Goal: Task Accomplishment & Management: Use online tool/utility

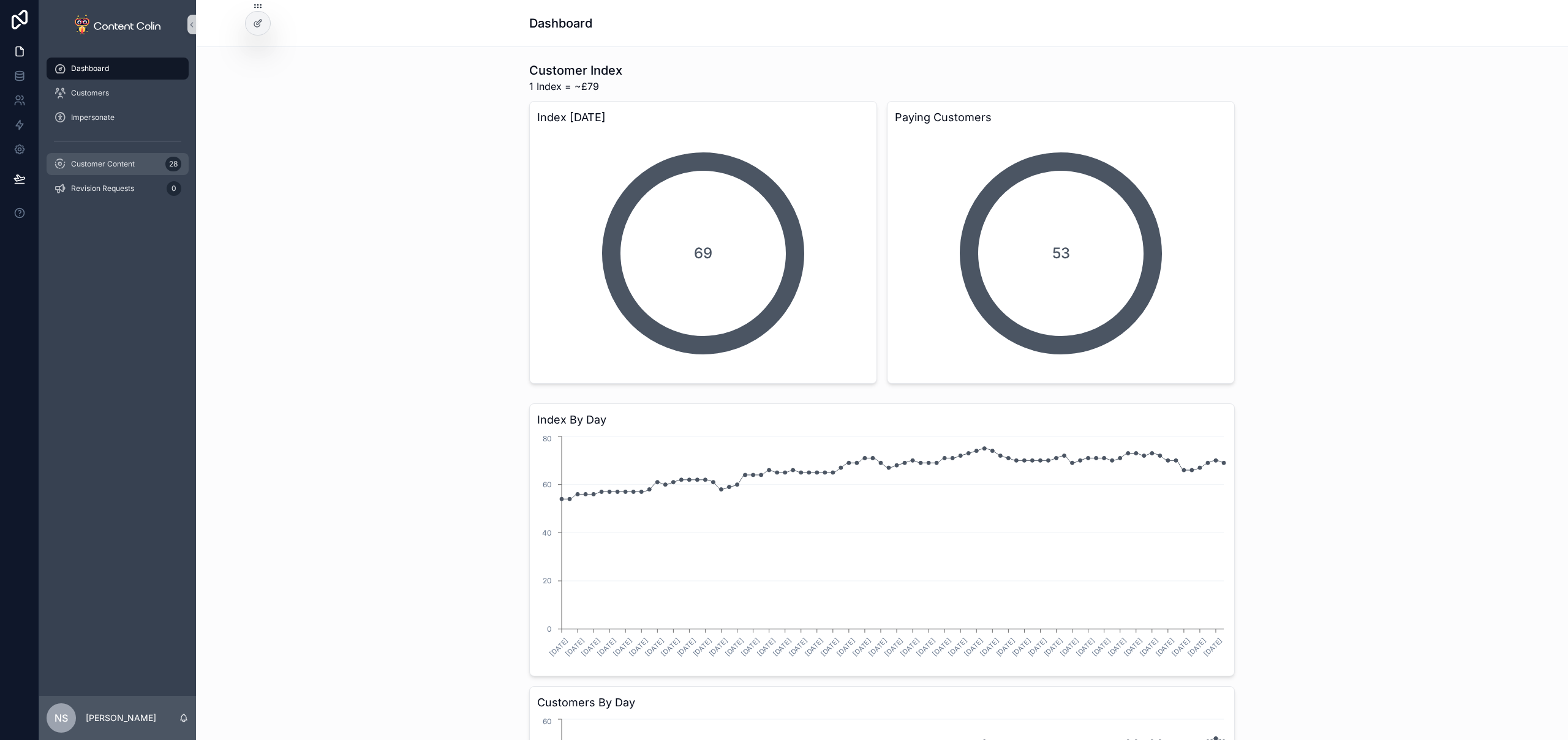
click at [98, 163] on span "Customer Content" at bounding box center [102, 164] width 63 height 9
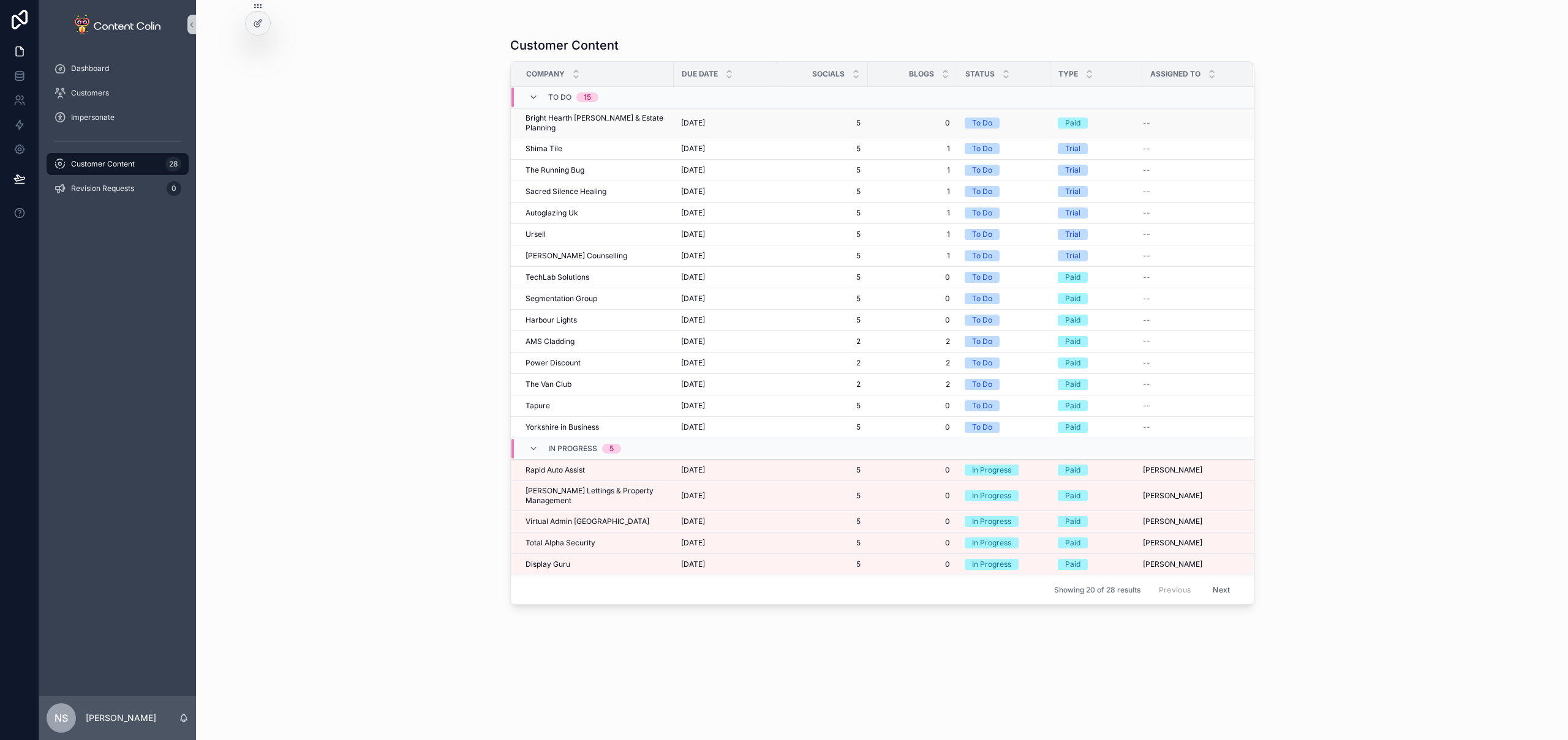
click at [742, 118] on div "[DATE] [DATE]" at bounding box center [725, 123] width 89 height 9
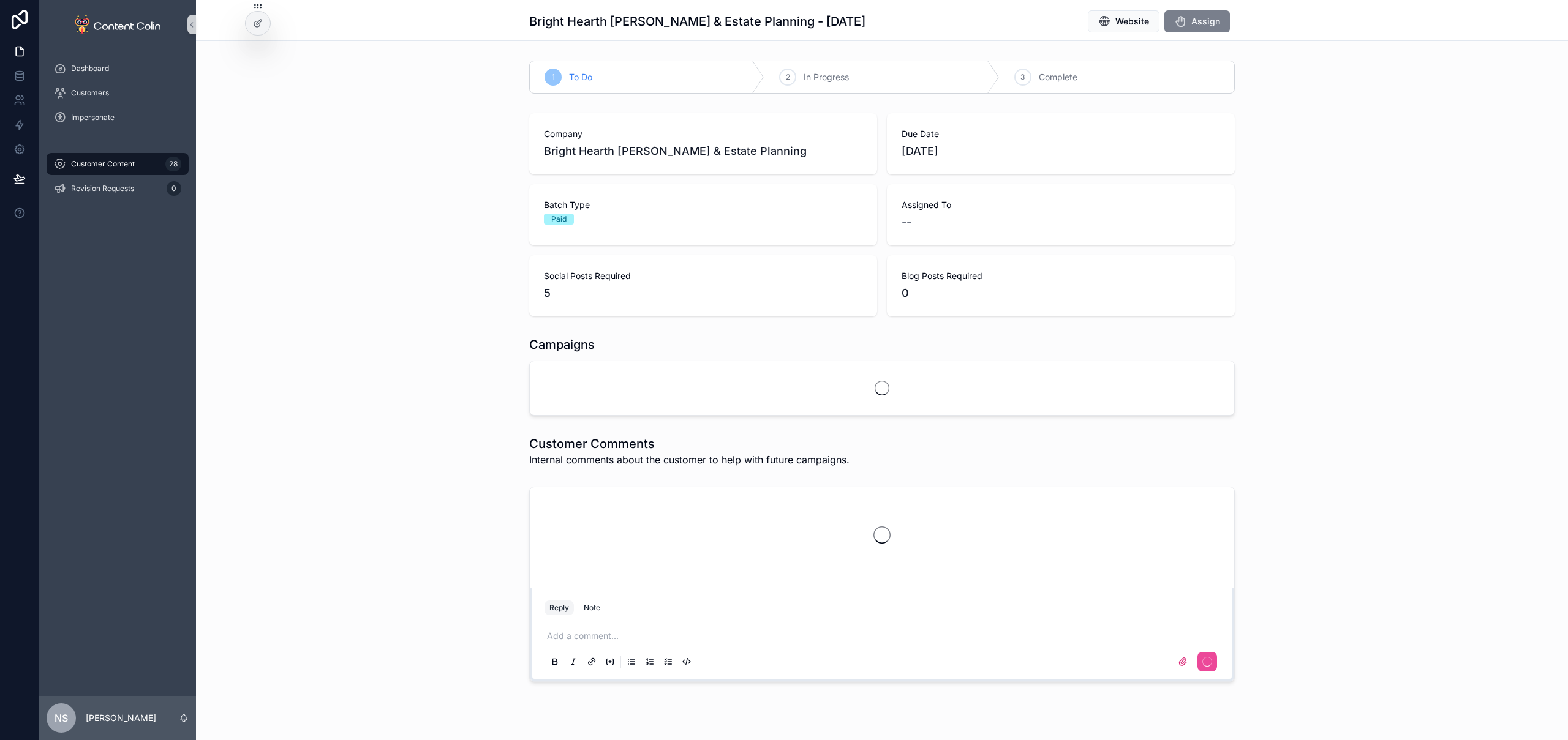
click at [1216, 26] on button "Assign" at bounding box center [1197, 21] width 65 height 22
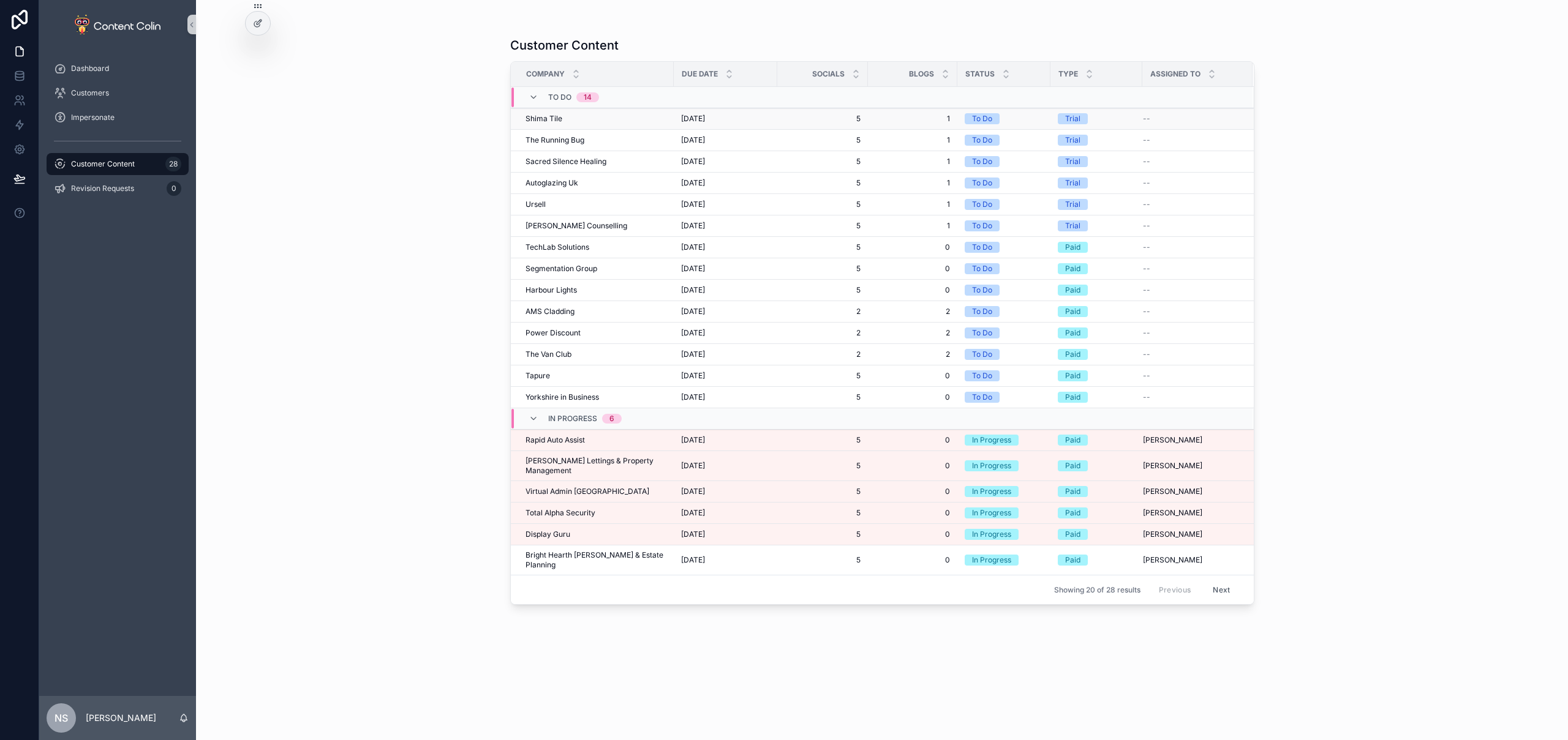
click at [579, 114] on div "Shima Tile Shima Tile" at bounding box center [596, 118] width 141 height 9
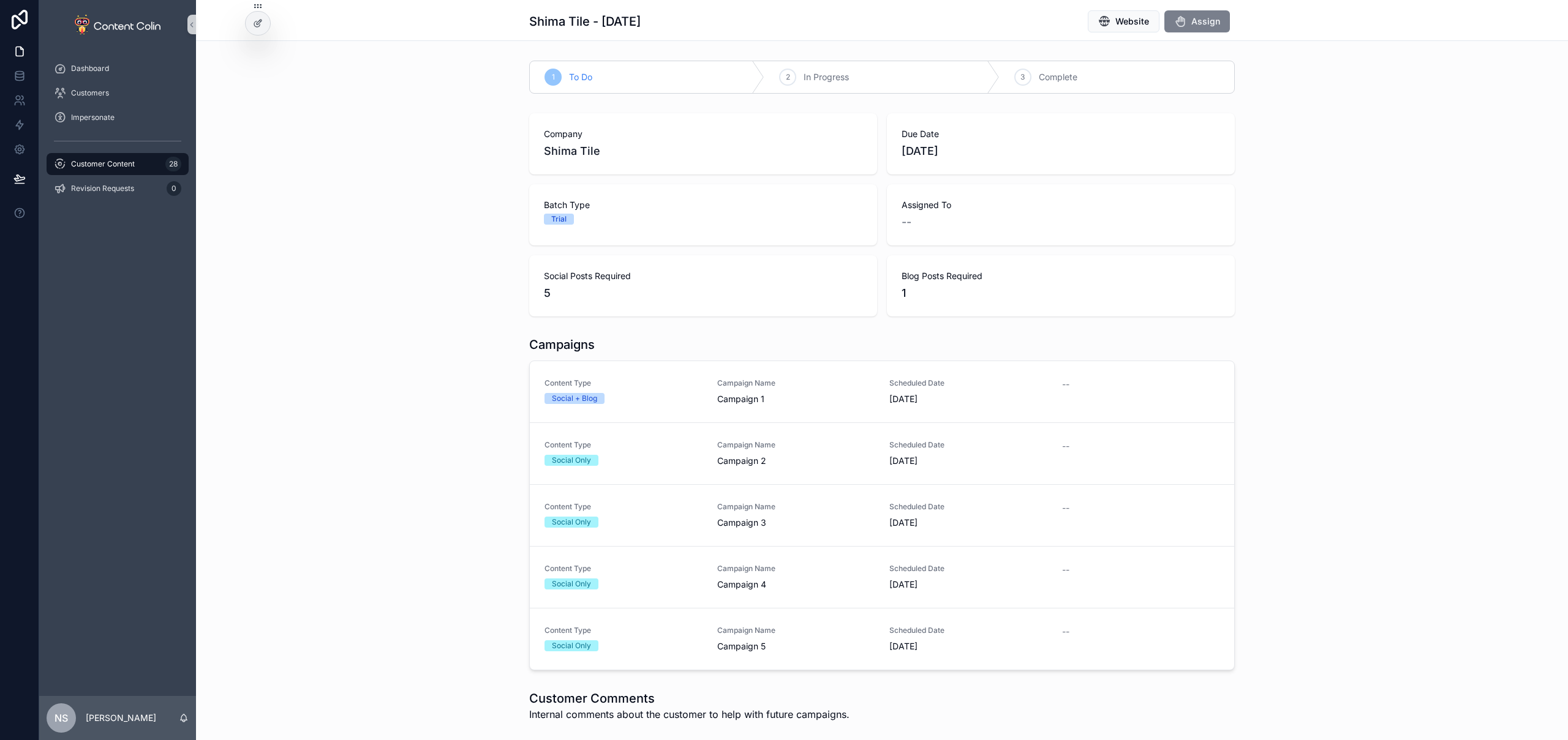
click at [1204, 22] on span "Assign" at bounding box center [1205, 21] width 28 height 12
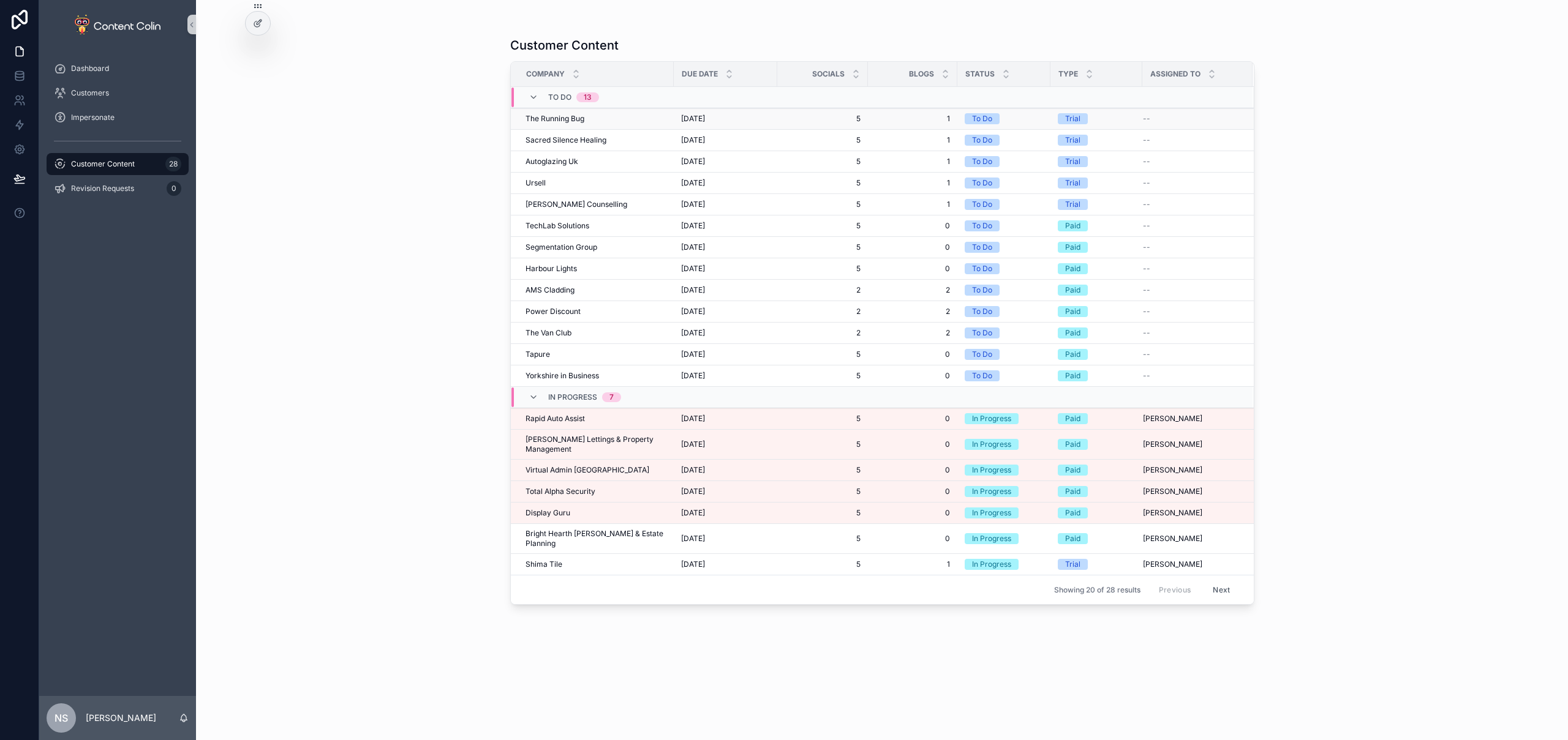
click at [582, 115] on span "The Running Bug" at bounding box center [555, 118] width 59 height 9
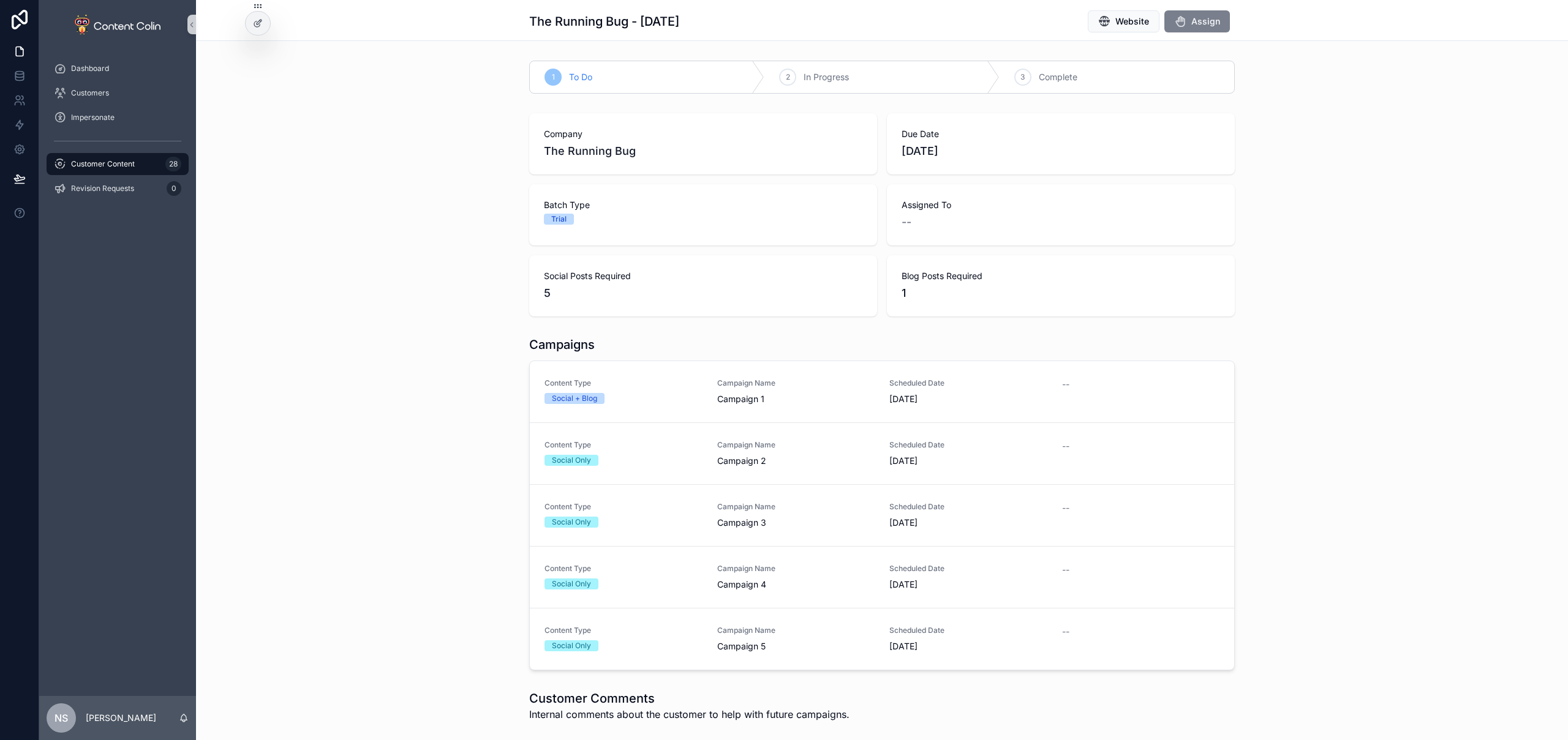
click at [1193, 15] on span "Assign" at bounding box center [1205, 21] width 28 height 12
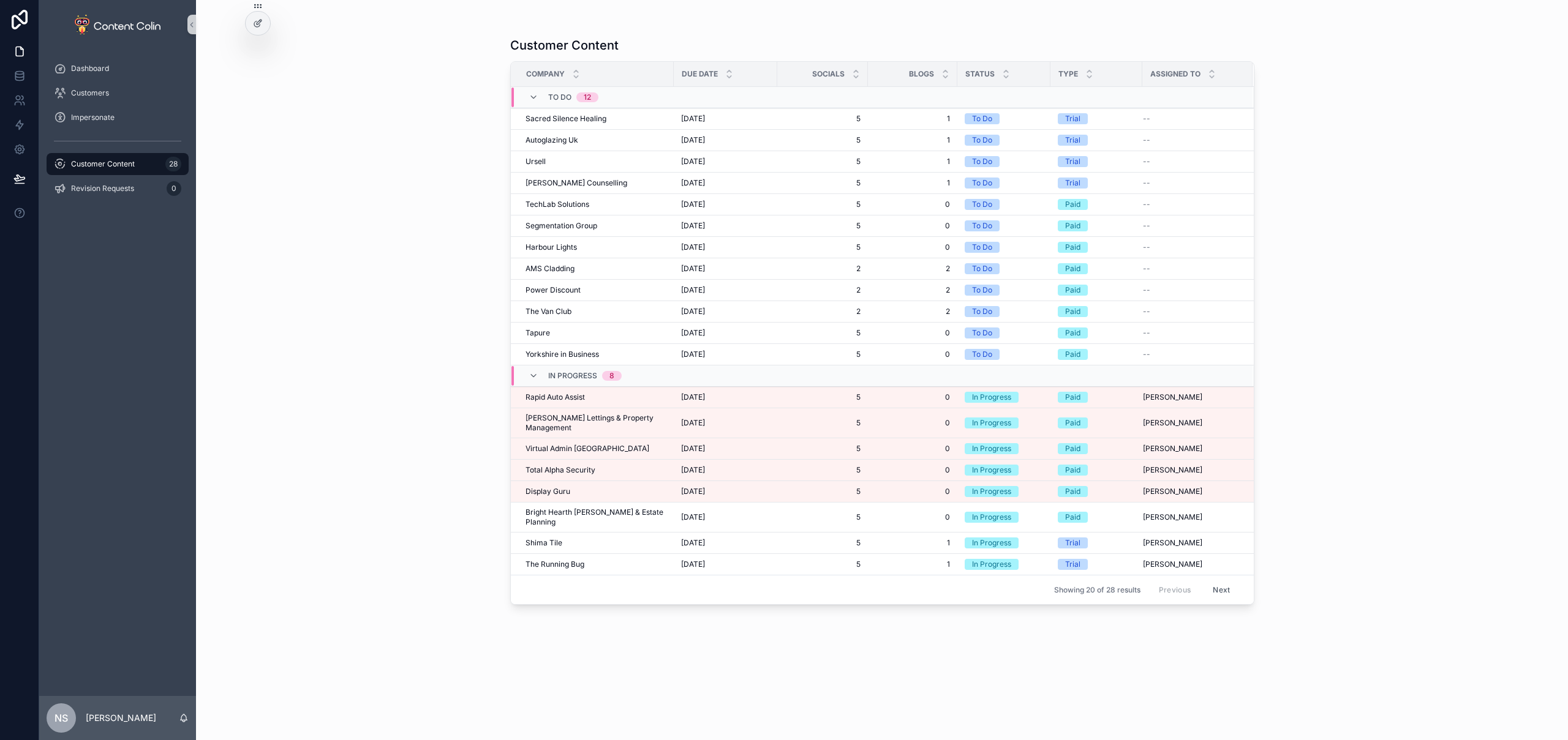
click at [1221, 580] on button "Next" at bounding box center [1221, 590] width 34 height 19
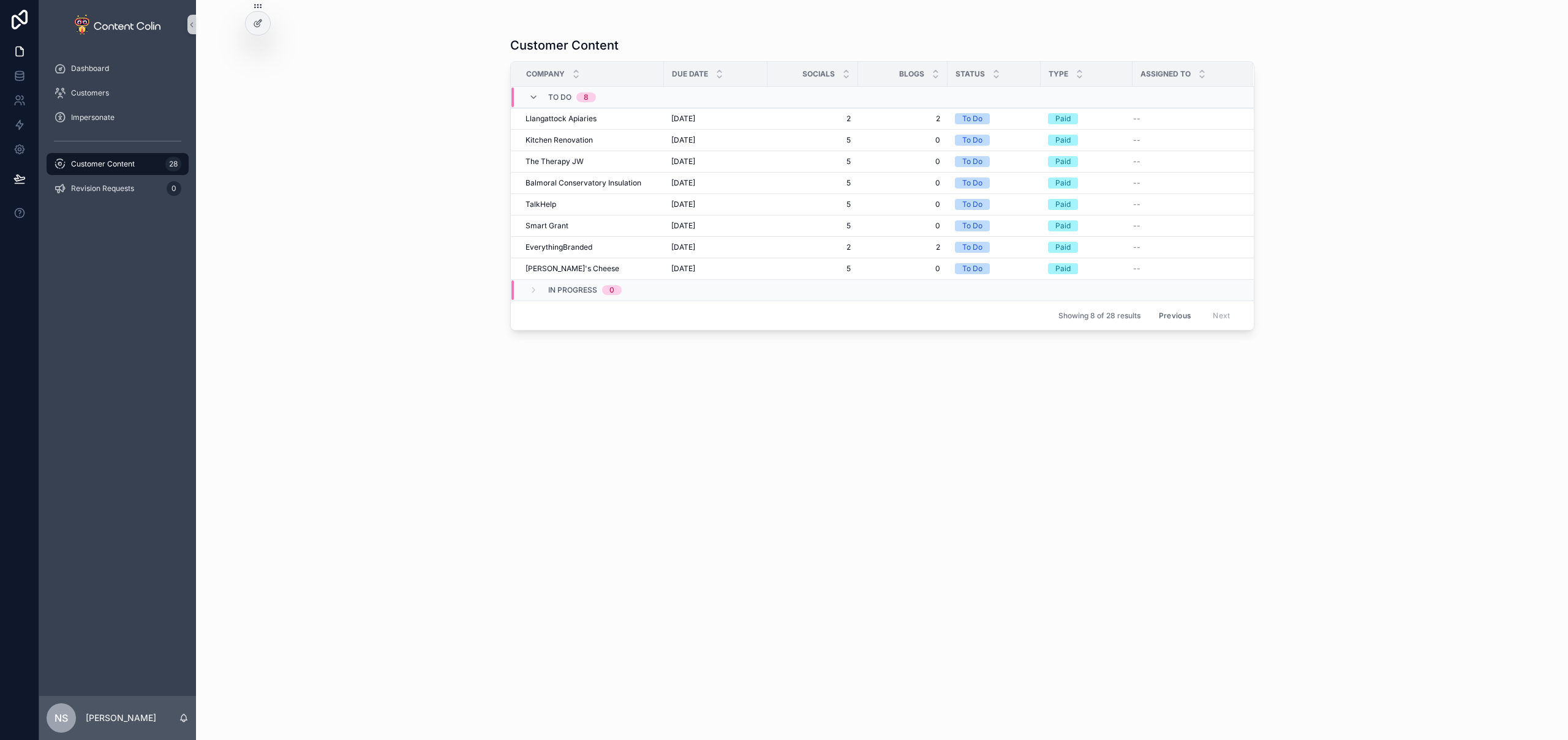
click at [1181, 311] on button "Previous" at bounding box center [1175, 315] width 49 height 19
